Goal: Information Seeking & Learning: Learn about a topic

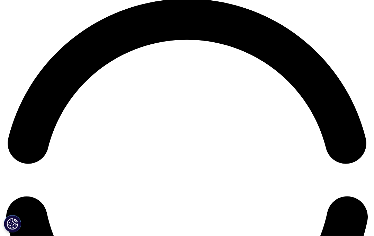
scroll to position [756, 0]
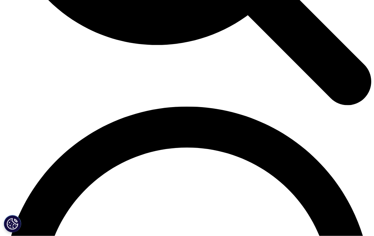
scroll to position [646, 0]
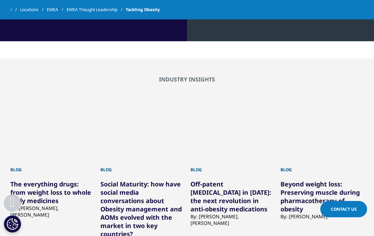
click at [24, 194] on link "The everything drugs: from weight loss to whole body medicines" at bounding box center [50, 192] width 81 height 25
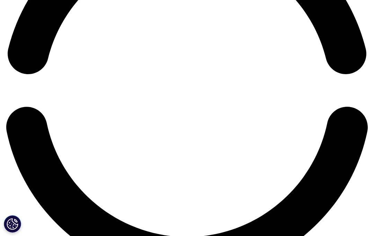
scroll to position [812, 0]
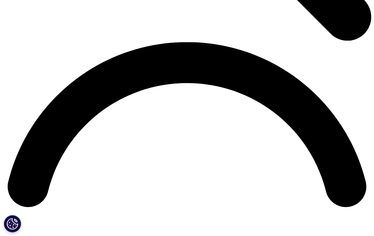
scroll to position [707, 0]
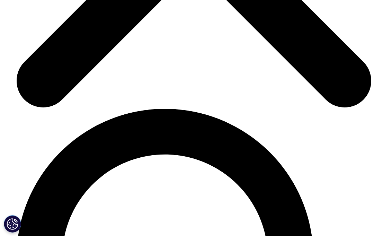
scroll to position [1929, 0]
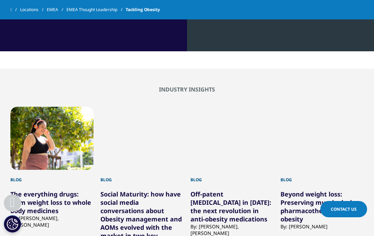
scroll to position [663, 0]
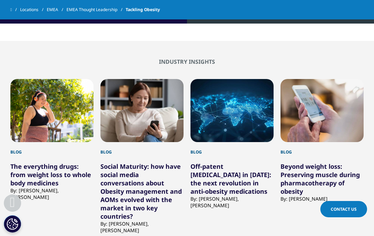
click at [202, 176] on link "Off-patent [MEDICAL_DATA] in [DATE]: the next revolution in anti-obesity medica…" at bounding box center [230, 178] width 81 height 33
click at [203, 162] on link "Off-patent [MEDICAL_DATA] in [DATE]: the next revolution in anti-obesity medica…" at bounding box center [230, 178] width 81 height 33
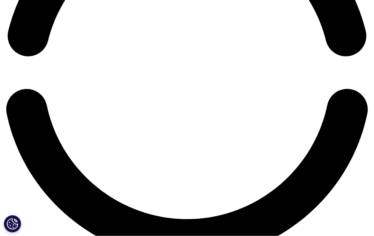
scroll to position [858, 0]
